Goal: Information Seeking & Learning: Learn about a topic

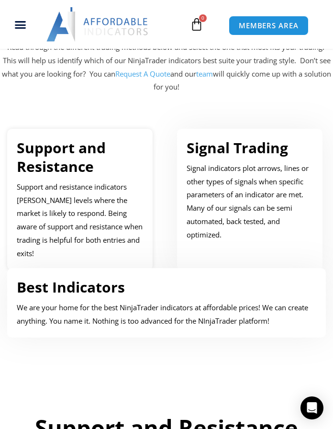
scroll to position [532, 0]
click at [222, 154] on link "Signal Trading" at bounding box center [237, 148] width 101 height 20
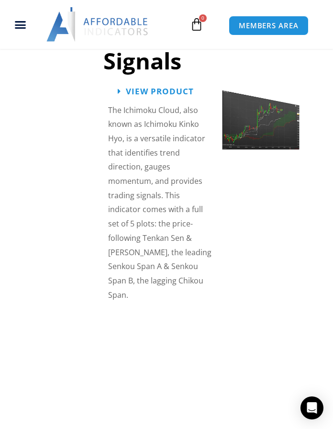
scroll to position [2492, 0]
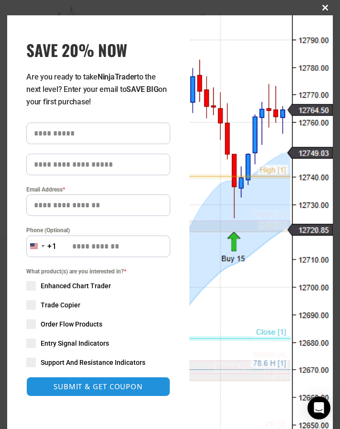
scroll to position [532, 0]
